Goal: Check status: Check status

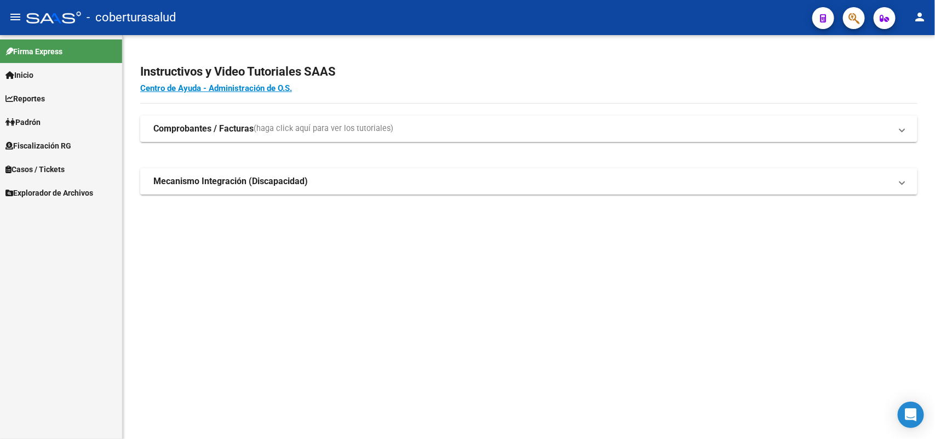
click at [20, 122] on span "Padrón" at bounding box center [22, 122] width 35 height 12
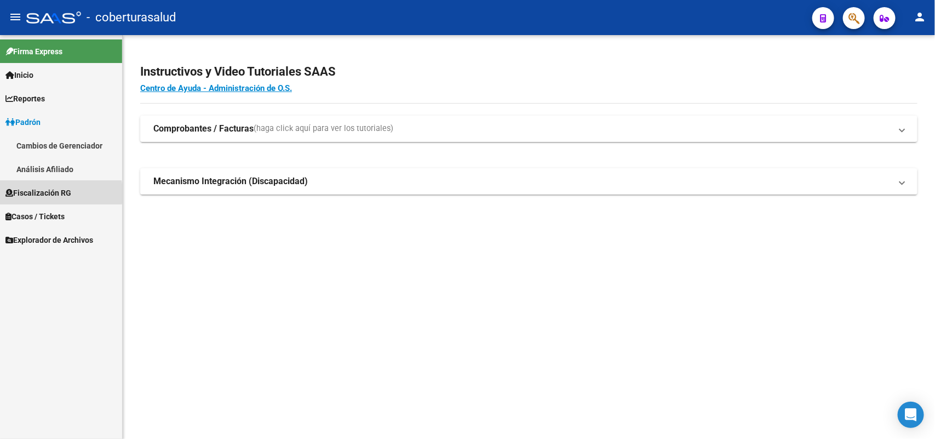
click at [29, 193] on span "Fiscalización RG" at bounding box center [38, 193] width 66 height 12
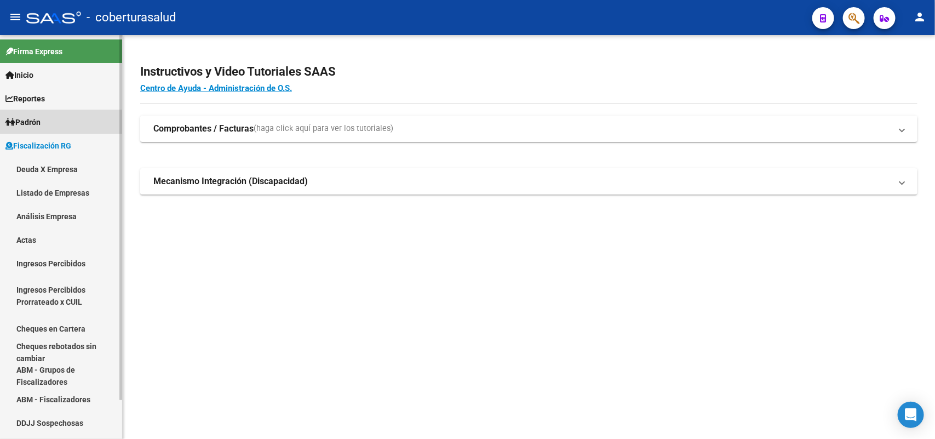
click at [41, 123] on span "Padrón" at bounding box center [22, 122] width 35 height 12
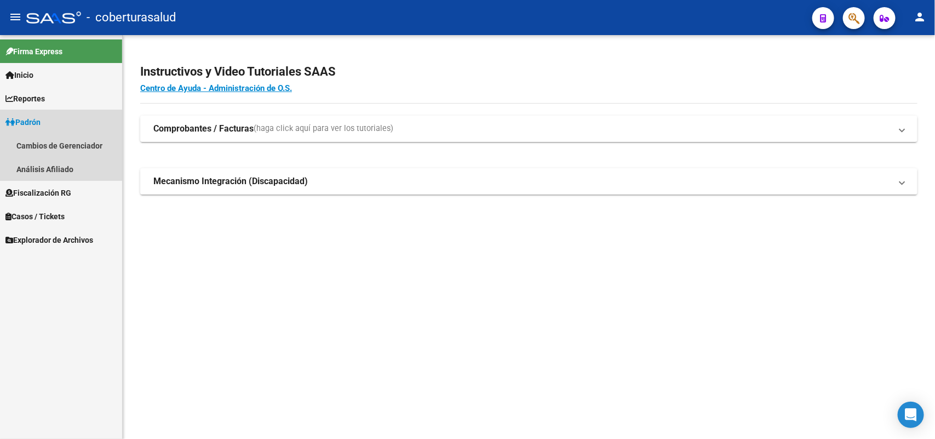
click at [34, 120] on span "Padrón" at bounding box center [22, 122] width 35 height 12
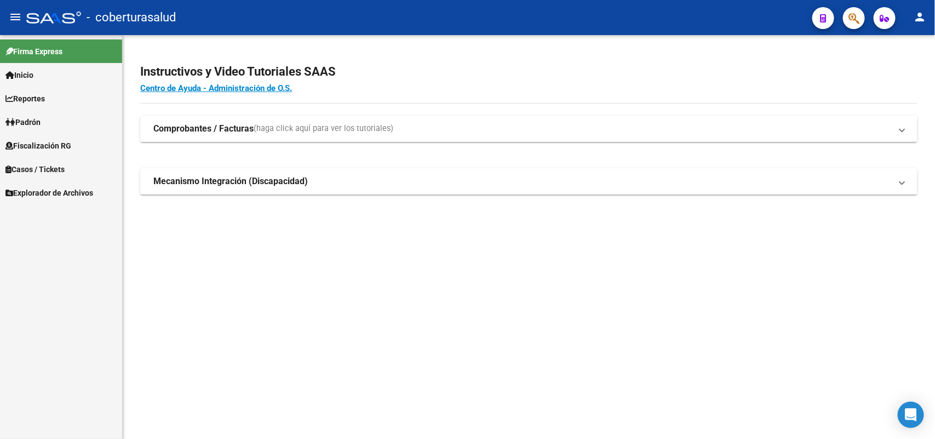
click at [33, 116] on span "Padrón" at bounding box center [22, 122] width 35 height 12
click at [37, 163] on link "Análisis Afiliado" at bounding box center [61, 169] width 122 height 24
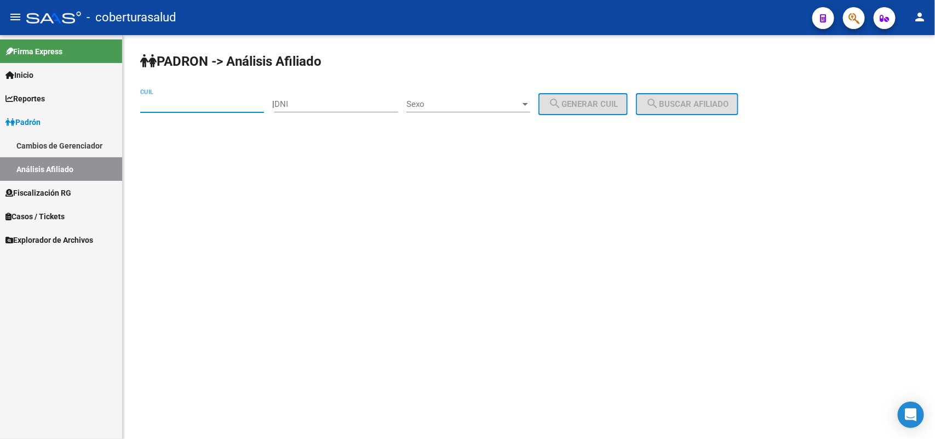
click at [207, 105] on input "CUIL" at bounding box center [202, 104] width 124 height 10
paste input "20-95529839-0"
type input "20-95529839-0"
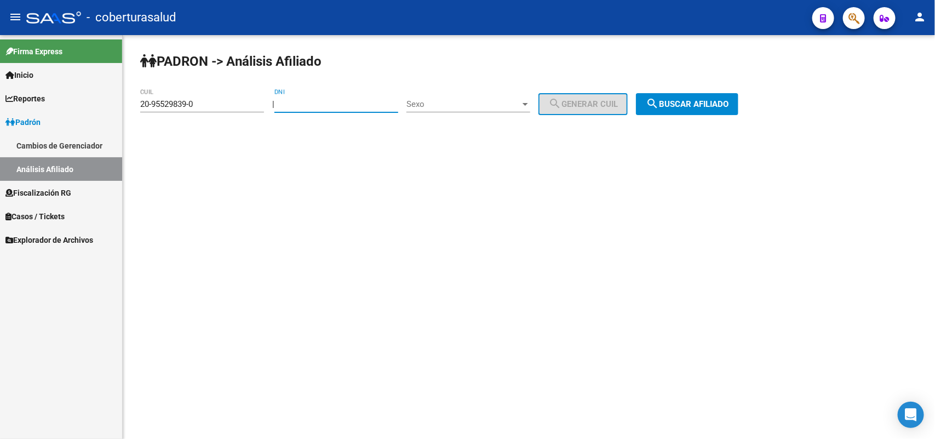
click at [322, 106] on input "DNI" at bounding box center [336, 104] width 124 height 10
type input "95529839"
click at [697, 111] on button "search Buscar afiliado" at bounding box center [687, 104] width 102 height 22
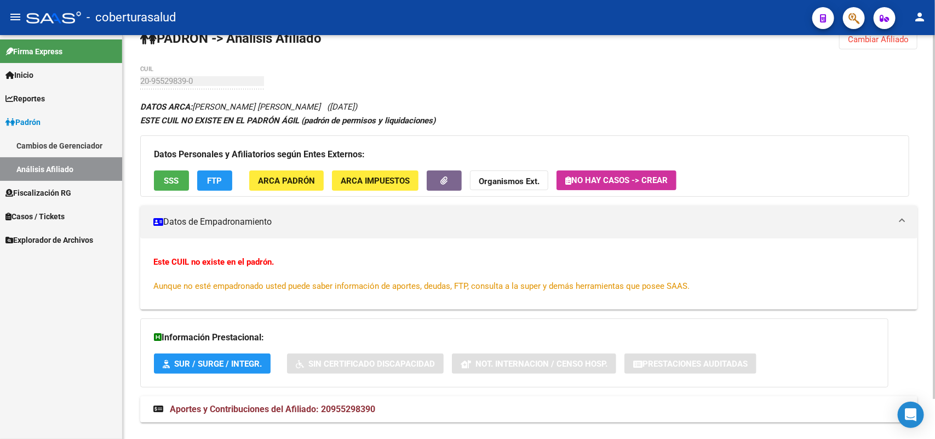
scroll to position [44, 0]
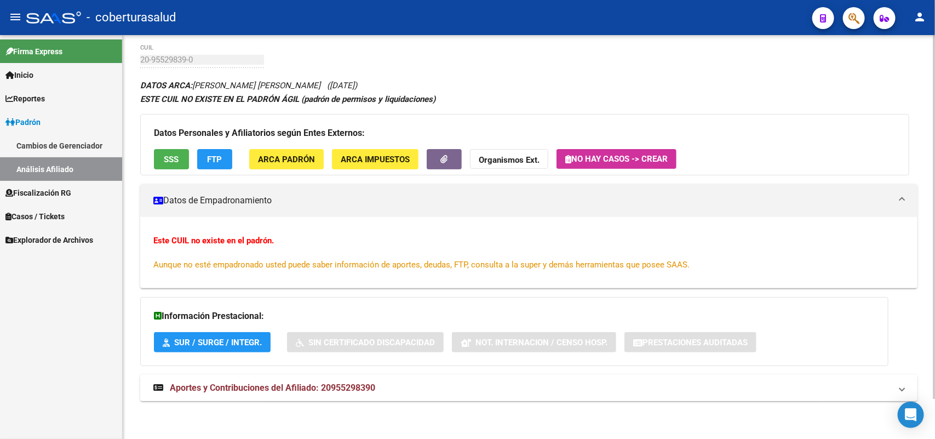
click at [231, 383] on span "Aportes y Contribuciones del Afiliado: 20955298390" at bounding box center [272, 387] width 205 height 10
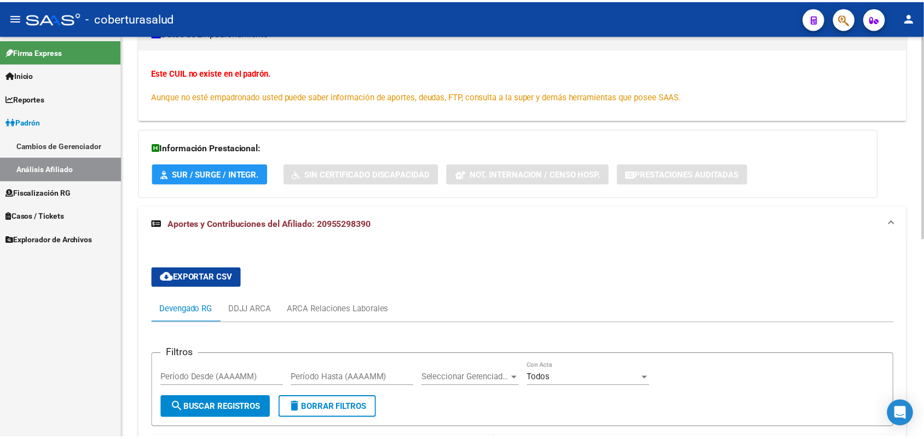
scroll to position [382, 0]
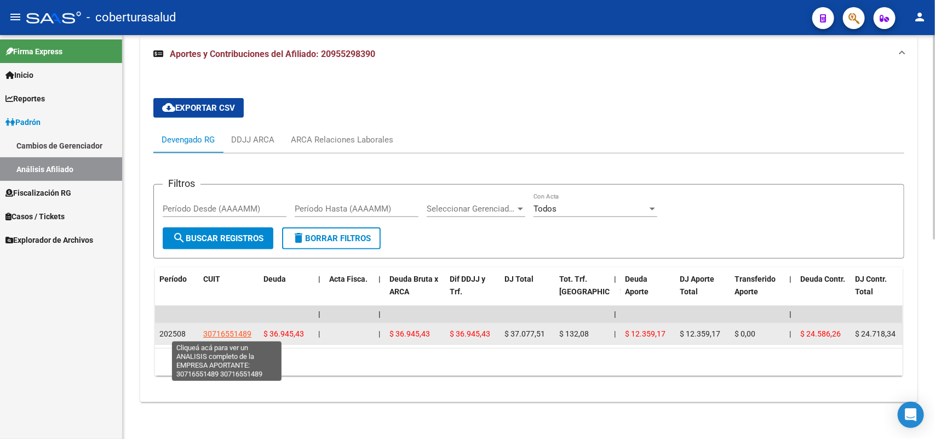
click at [221, 329] on span "30716551489" at bounding box center [227, 333] width 48 height 9
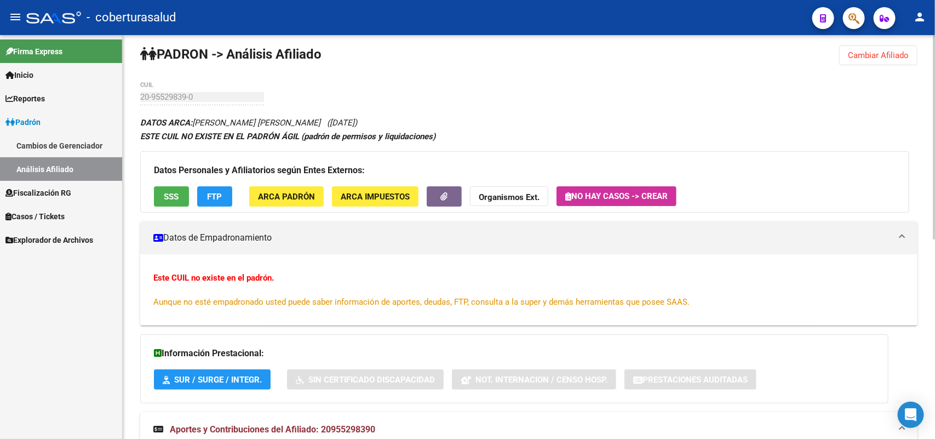
scroll to position [0, 0]
